Goal: Task Accomplishment & Management: Use online tool/utility

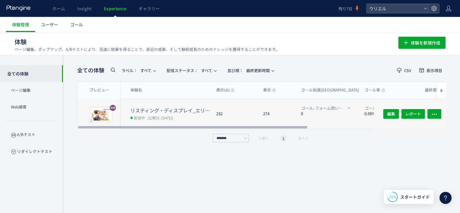
click at [241, 124] on div "232" at bounding box center [234, 114] width 47 height 30
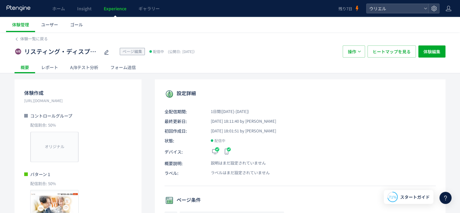
drag, startPoint x: 241, startPoint y: 125, endPoint x: 252, endPoint y: 125, distance: 10.9
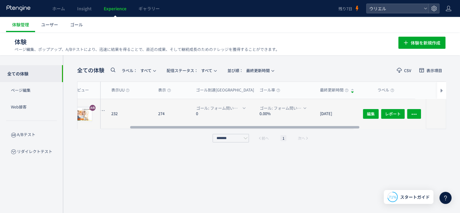
scroll to position [0, 25]
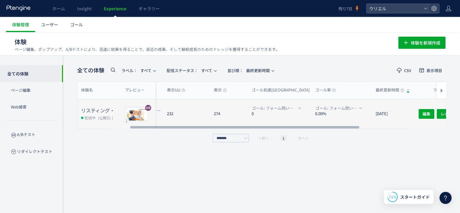
drag, startPoint x: 249, startPoint y: 125, endPoint x: 259, endPoint y: 118, distance: 12.3
click at [264, 125] on div at bounding box center [244, 127] width 229 height 4
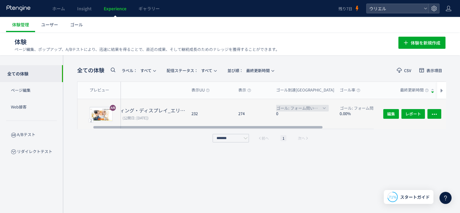
click at [304, 109] on span "ゴール: フォーム問い合わせ(WEB(LP))" at bounding box center [298, 108] width 45 height 7
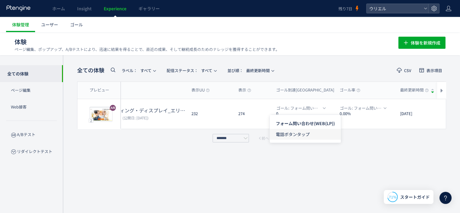
click at [305, 134] on span "電話ボタンタップ" at bounding box center [305, 134] width 59 height 11
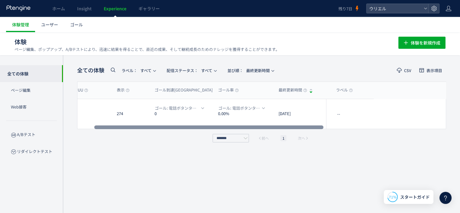
scroll to position [0, 0]
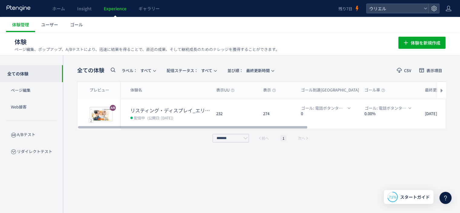
drag, startPoint x: 271, startPoint y: 127, endPoint x: 188, endPoint y: 132, distance: 82.4
click at [196, 129] on div at bounding box center [192, 127] width 229 height 4
